Goal: Information Seeking & Learning: Learn about a topic

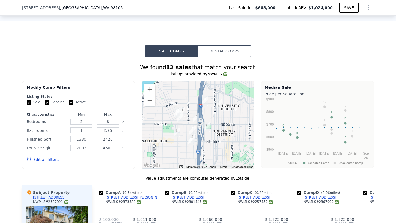
scroll to position [505, 0]
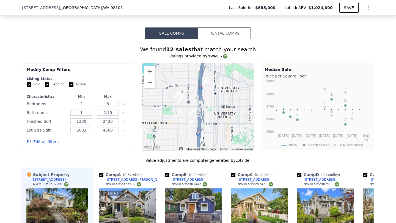
click at [86, 107] on input "2" at bounding box center [81, 104] width 22 height 6
click at [106, 107] on input "8" at bounding box center [108, 104] width 22 height 6
click at [109, 107] on input "8" at bounding box center [108, 104] width 22 height 6
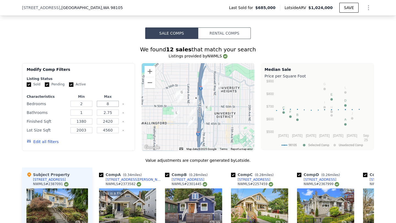
click at [109, 107] on input "8" at bounding box center [108, 104] width 22 height 6
type input "5"
click at [84, 107] on input "2" at bounding box center [81, 104] width 22 height 6
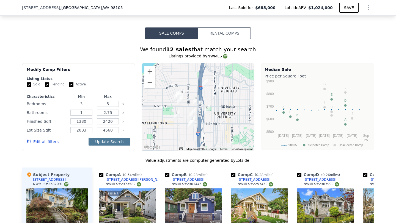
type input "3"
click at [114, 145] on button "Update Search" at bounding box center [110, 142] width 42 height 8
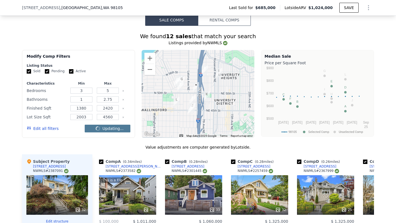
scroll to position [519, 0]
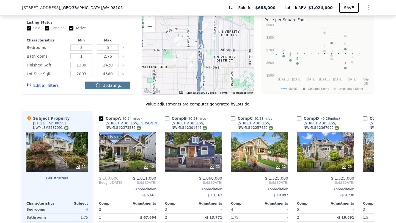
checkbox input "false"
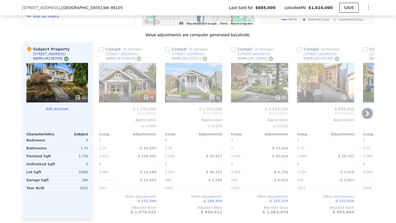
scroll to position [632, 0]
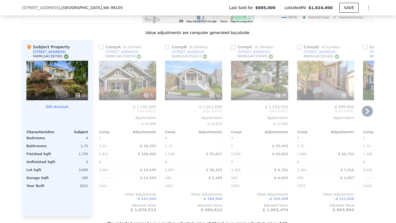
click at [366, 114] on icon at bounding box center [367, 111] width 3 height 5
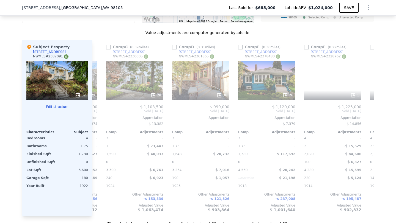
scroll to position [0, 132]
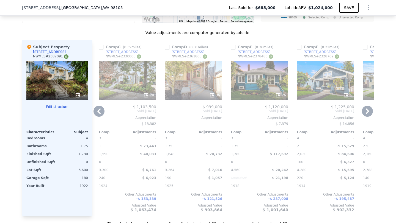
click at [71, 91] on div "32" at bounding box center [57, 81] width 62 height 40
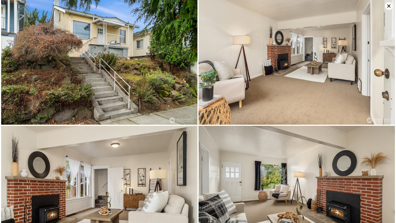
scroll to position [0, 0]
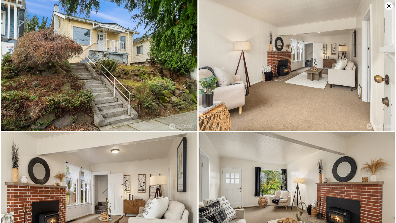
click at [388, 6] on icon at bounding box center [388, 5] width 3 height 3
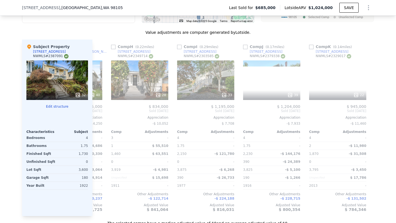
scroll to position [0, 449]
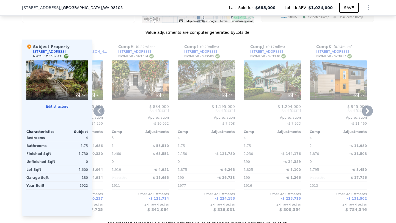
click at [140, 92] on div "28" at bounding box center [140, 80] width 57 height 40
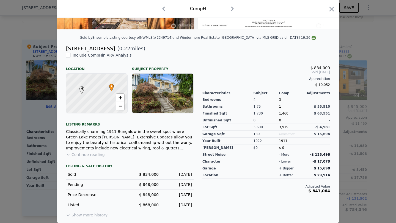
scroll to position [115, 0]
click at [352, 104] on div at bounding box center [198, 111] width 396 height 223
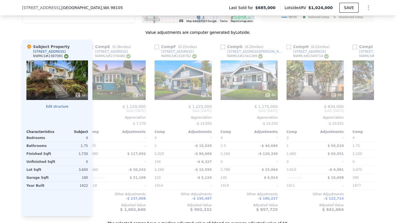
scroll to position [0, 170]
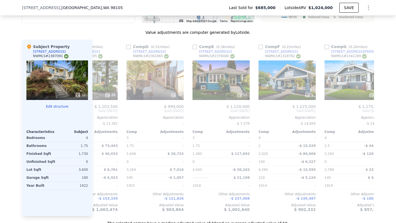
click at [62, 77] on div "32" at bounding box center [57, 80] width 62 height 40
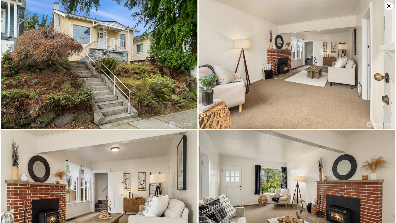
scroll to position [0, 0]
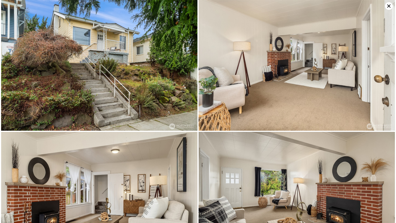
click at [386, 5] on icon at bounding box center [389, 6] width 8 height 8
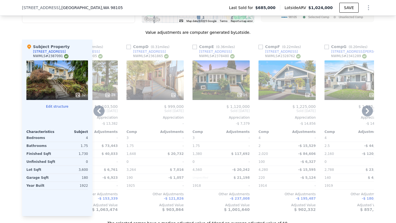
click at [370, 117] on icon at bounding box center [367, 111] width 11 height 11
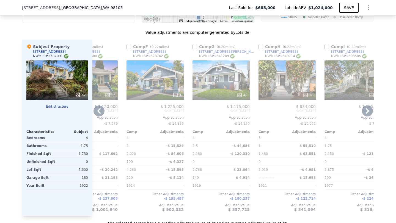
click at [367, 116] on icon at bounding box center [367, 111] width 11 height 11
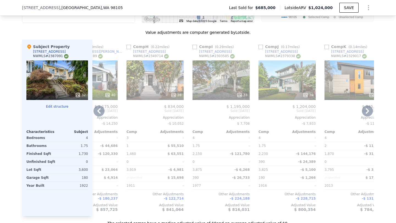
click at [367, 116] on icon at bounding box center [367, 111] width 11 height 11
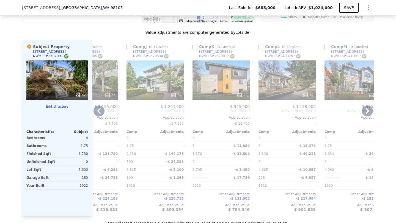
click at [367, 116] on icon at bounding box center [367, 111] width 11 height 11
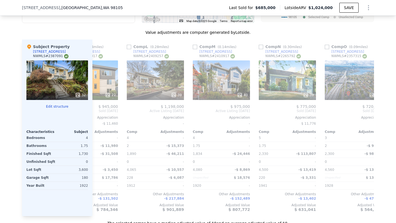
scroll to position [0, 698]
click at [367, 116] on icon at bounding box center [367, 111] width 11 height 11
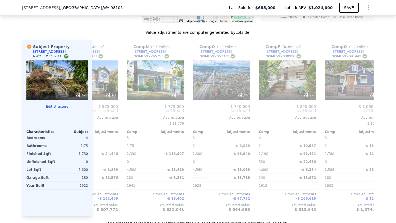
scroll to position [0, 830]
click at [163, 82] on div "39" at bounding box center [154, 80] width 57 height 40
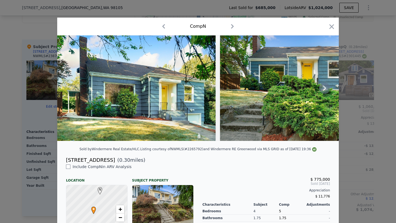
click at [323, 91] on icon at bounding box center [324, 88] width 3 height 5
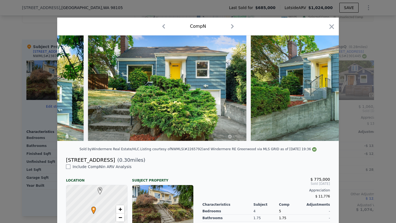
click at [321, 92] on img at bounding box center [331, 88] width 160 height 106
click at [323, 91] on icon at bounding box center [324, 88] width 3 height 5
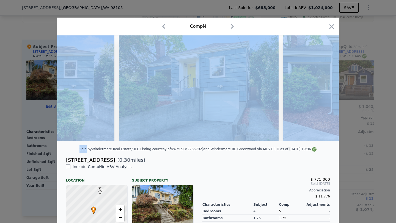
click at [321, 92] on img at bounding box center [362, 88] width 158 height 106
click at [323, 91] on icon at bounding box center [324, 88] width 3 height 5
click at [321, 92] on img at bounding box center [362, 88] width 158 height 106
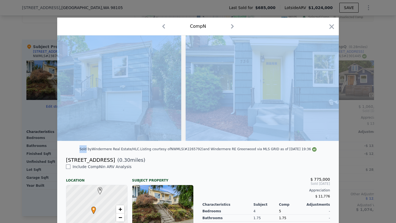
click at [321, 92] on img at bounding box center [265, 88] width 158 height 106
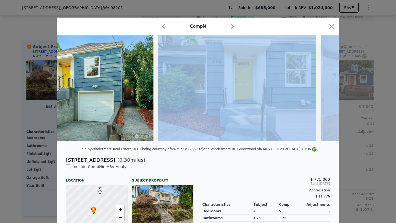
click at [321, 92] on div at bounding box center [198, 88] width 282 height 106
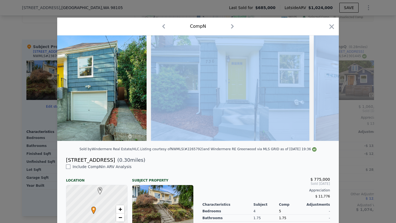
click at [321, 91] on img at bounding box center [393, 88] width 158 height 106
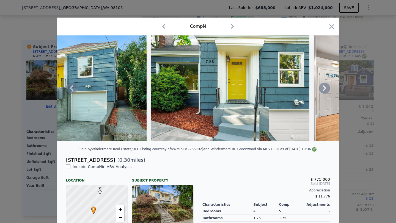
click at [321, 91] on icon at bounding box center [324, 88] width 11 height 11
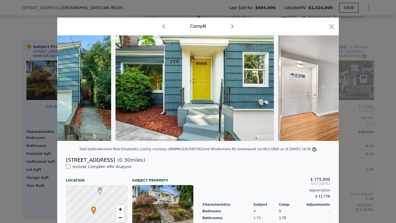
click at [321, 91] on img at bounding box center [357, 88] width 158 height 106
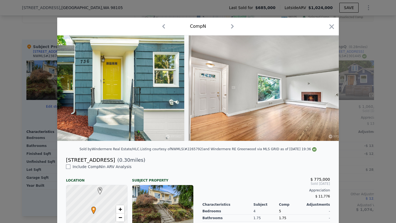
click at [321, 91] on img at bounding box center [268, 88] width 158 height 106
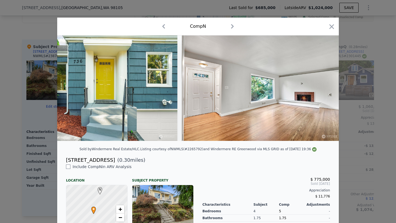
click at [321, 91] on img at bounding box center [261, 88] width 158 height 106
click at [321, 91] on div at bounding box center [198, 88] width 282 height 106
click at [321, 91] on icon at bounding box center [324, 88] width 11 height 11
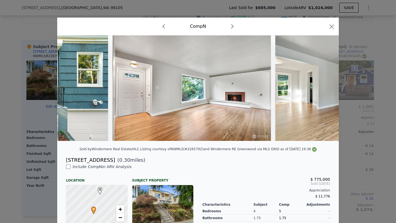
click at [321, 91] on img at bounding box center [354, 88] width 158 height 106
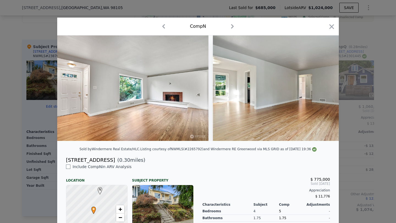
click at [321, 91] on img at bounding box center [292, 88] width 158 height 106
click at [321, 91] on div at bounding box center [198, 88] width 282 height 106
click at [321, 91] on icon at bounding box center [324, 88] width 11 height 11
click at [321, 91] on img at bounding box center [292, 88] width 158 height 106
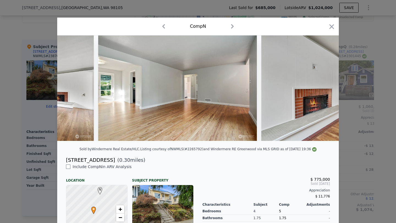
click at [321, 91] on img at bounding box center [340, 88] width 158 height 106
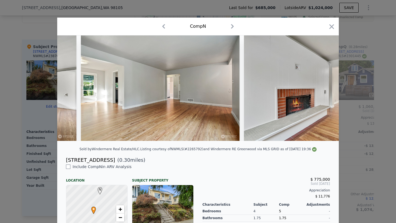
click at [321, 91] on img at bounding box center [323, 88] width 158 height 106
click at [321, 91] on icon at bounding box center [324, 88] width 11 height 11
click at [321, 91] on img at bounding box center [323, 88] width 158 height 106
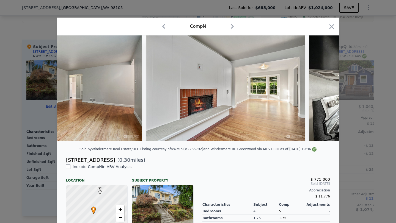
click at [321, 91] on img at bounding box center [388, 88] width 158 height 106
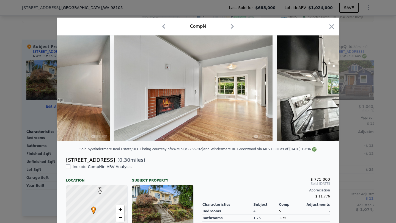
click at [321, 91] on img at bounding box center [356, 88] width 158 height 106
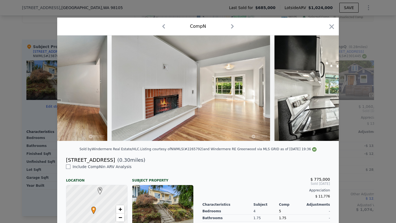
click at [321, 91] on img at bounding box center [353, 88] width 158 height 106
click at [321, 91] on icon at bounding box center [324, 88] width 11 height 11
click at [321, 91] on img at bounding box center [353, 88] width 158 height 106
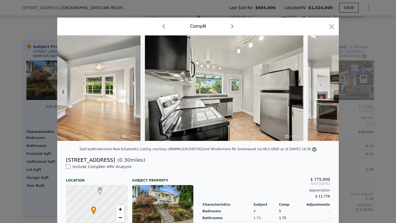
click at [321, 91] on img at bounding box center [387, 88] width 158 height 106
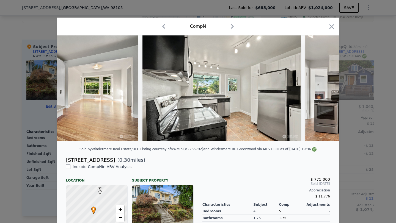
click at [321, 91] on img at bounding box center [384, 88] width 158 height 106
click at [321, 91] on div at bounding box center [198, 88] width 282 height 106
click at [321, 91] on icon at bounding box center [324, 88] width 11 height 11
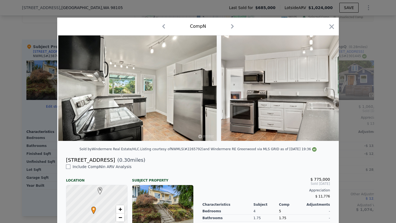
click at [321, 91] on img at bounding box center [300, 88] width 158 height 106
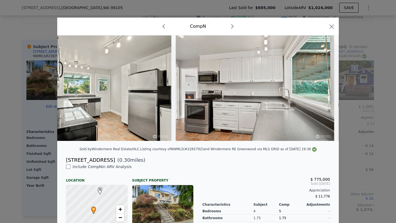
click at [321, 91] on img at bounding box center [255, 88] width 158 height 106
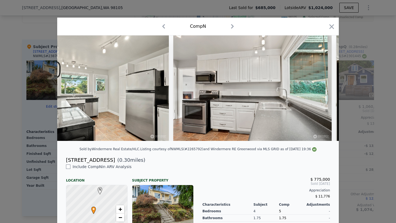
click at [321, 91] on img at bounding box center [252, 88] width 158 height 106
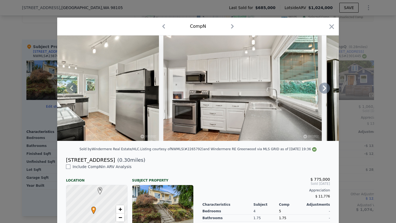
click at [321, 91] on div at bounding box center [198, 88] width 282 height 106
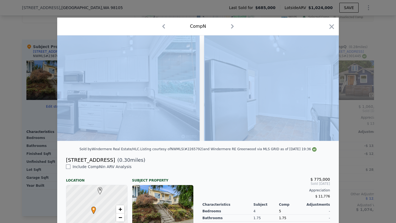
click at [321, 91] on img at bounding box center [283, 88] width 158 height 106
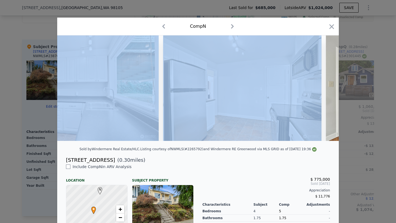
click at [321, 91] on img at bounding box center [242, 88] width 158 height 106
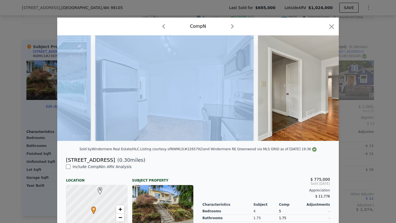
click at [321, 91] on img at bounding box center [337, 88] width 158 height 106
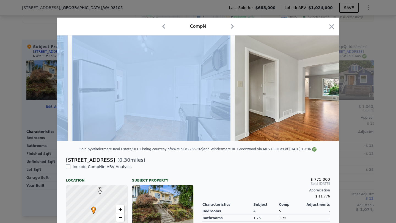
click at [321, 91] on img at bounding box center [314, 88] width 158 height 106
click at [321, 91] on div at bounding box center [198, 88] width 282 height 106
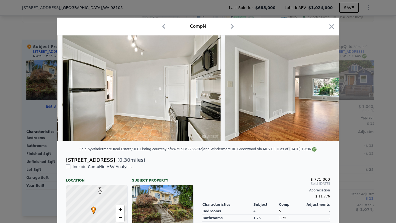
click at [321, 91] on img at bounding box center [304, 88] width 158 height 106
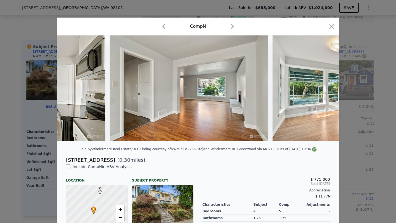
click at [321, 91] on img at bounding box center [351, 88] width 158 height 106
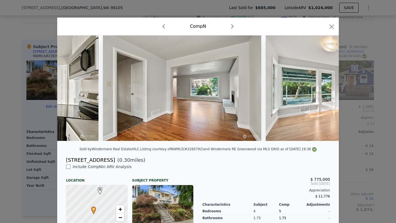
click at [321, 91] on img at bounding box center [345, 88] width 158 height 106
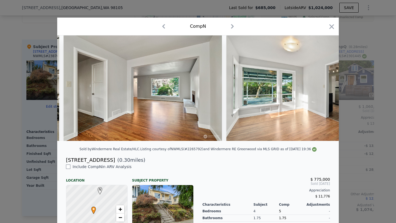
click at [321, 91] on img at bounding box center [305, 88] width 158 height 106
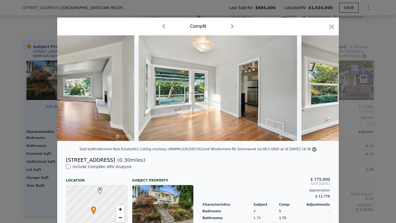
click at [321, 91] on img at bounding box center [380, 88] width 158 height 106
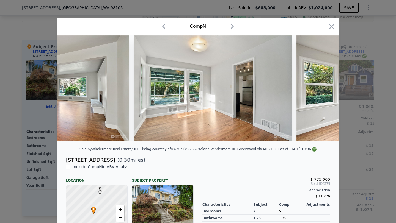
click at [321, 91] on img at bounding box center [375, 88] width 158 height 106
click at [321, 91] on div at bounding box center [198, 88] width 282 height 106
click at [321, 91] on icon at bounding box center [324, 88] width 11 height 11
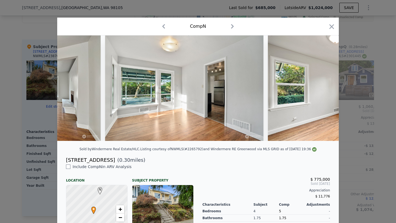
click at [321, 91] on img at bounding box center [347, 88] width 158 height 106
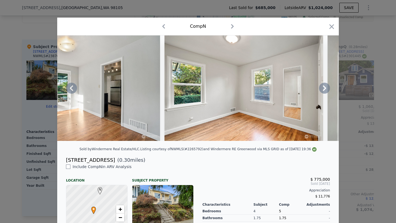
click at [321, 91] on icon at bounding box center [324, 88] width 11 height 11
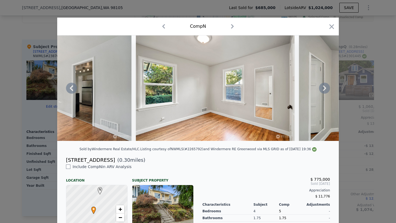
click at [321, 91] on img at bounding box center [378, 88] width 158 height 106
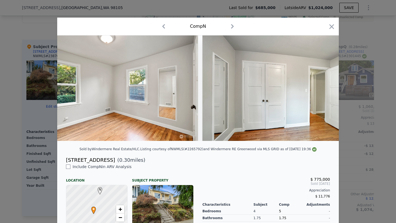
click at [321, 91] on img at bounding box center [281, 88] width 158 height 106
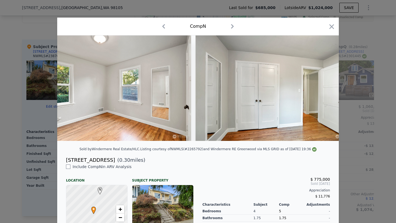
click at [321, 91] on img at bounding box center [274, 88] width 158 height 106
click at [321, 91] on div at bounding box center [198, 88] width 282 height 106
click at [321, 91] on icon at bounding box center [324, 88] width 11 height 11
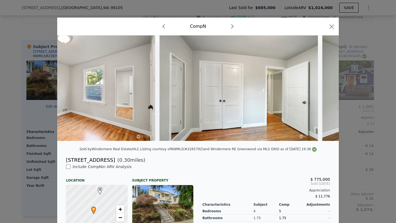
click at [318, 91] on img at bounding box center [238, 88] width 158 height 106
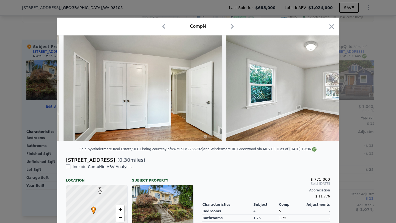
click at [321, 91] on img at bounding box center [305, 88] width 158 height 106
click at [321, 91] on div at bounding box center [198, 88] width 282 height 106
click at [321, 91] on icon at bounding box center [324, 88] width 11 height 11
click at [321, 91] on img at bounding box center [305, 88] width 158 height 106
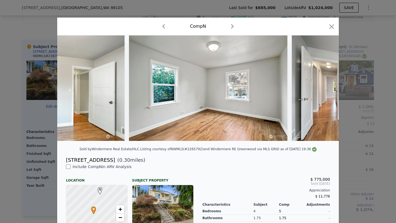
click at [321, 92] on img at bounding box center [371, 88] width 158 height 106
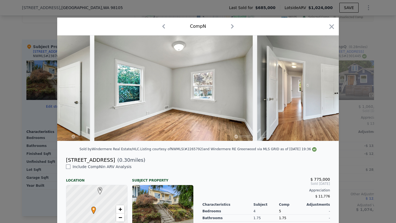
click at [321, 92] on img at bounding box center [336, 88] width 158 height 106
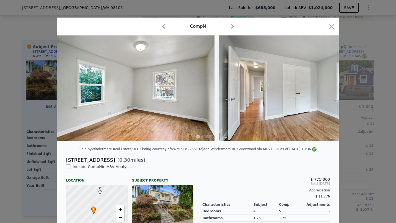
click at [321, 92] on img at bounding box center [298, 88] width 158 height 106
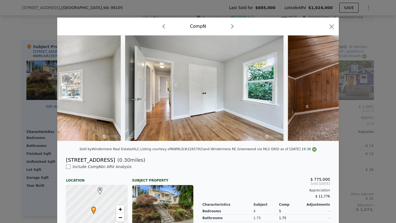
click at [328, 23] on icon "button" at bounding box center [332, 27] width 8 height 8
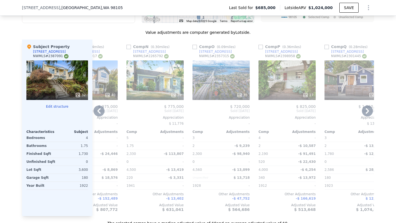
click at [364, 114] on icon at bounding box center [367, 111] width 11 height 11
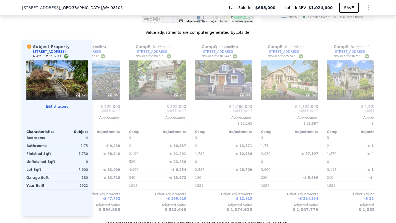
scroll to position [0, 962]
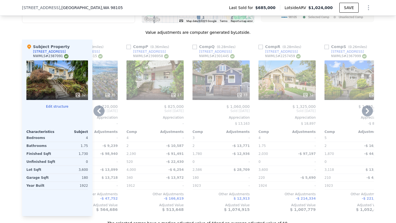
click at [366, 117] on icon at bounding box center [367, 111] width 11 height 11
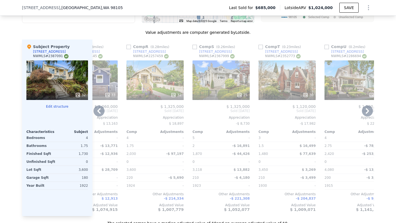
click at [366, 117] on icon at bounding box center [367, 111] width 11 height 11
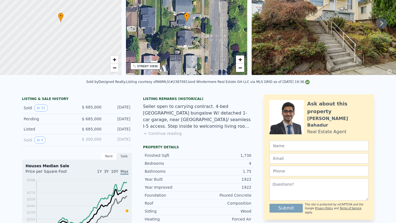
scroll to position [0, 0]
